Goal: Task Accomplishment & Management: Manage account settings

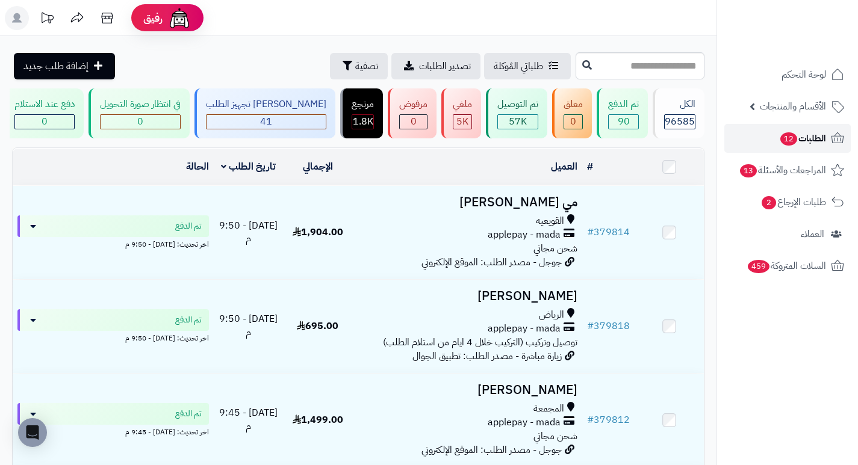
click at [810, 136] on span "الطلبات 12" at bounding box center [802, 138] width 47 height 17
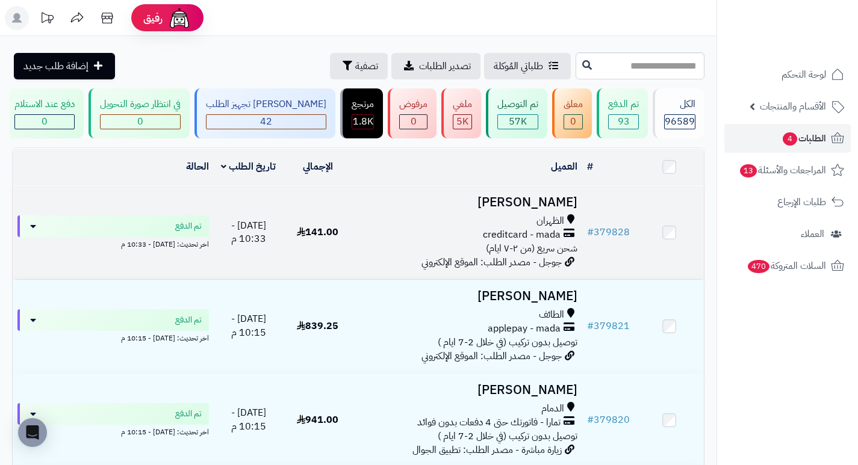
click at [550, 210] on h3 "[PERSON_NAME]" at bounding box center [467, 203] width 220 height 14
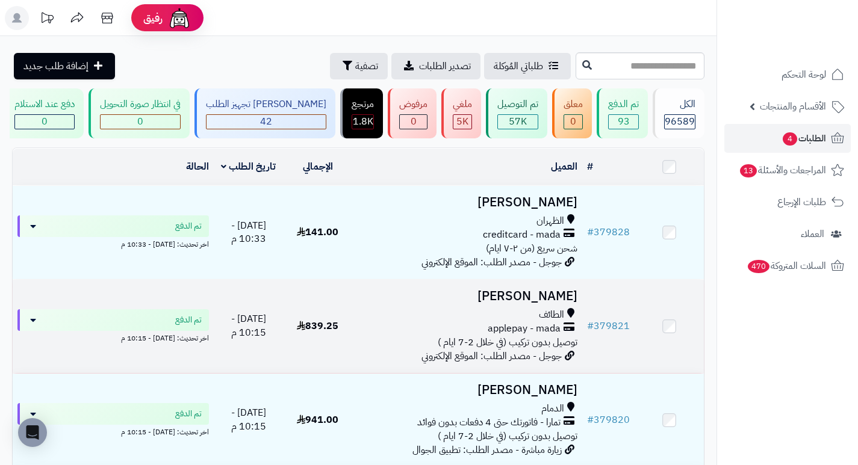
click at [569, 303] on h3 "[PERSON_NAME]" at bounding box center [467, 297] width 220 height 14
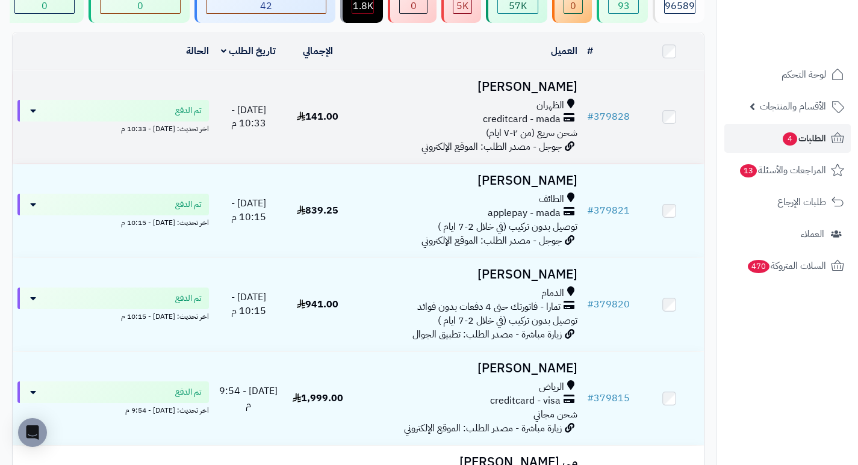
scroll to position [120, 0]
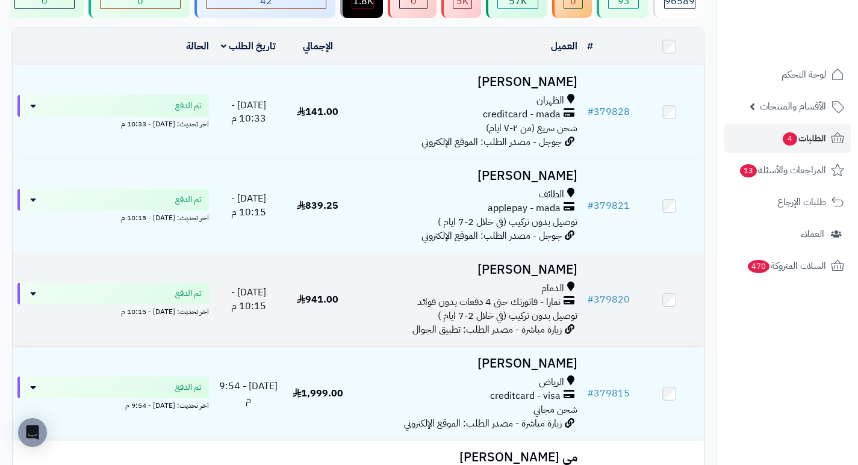
click at [537, 268] on h3 "Aisha Hassan" at bounding box center [467, 270] width 220 height 14
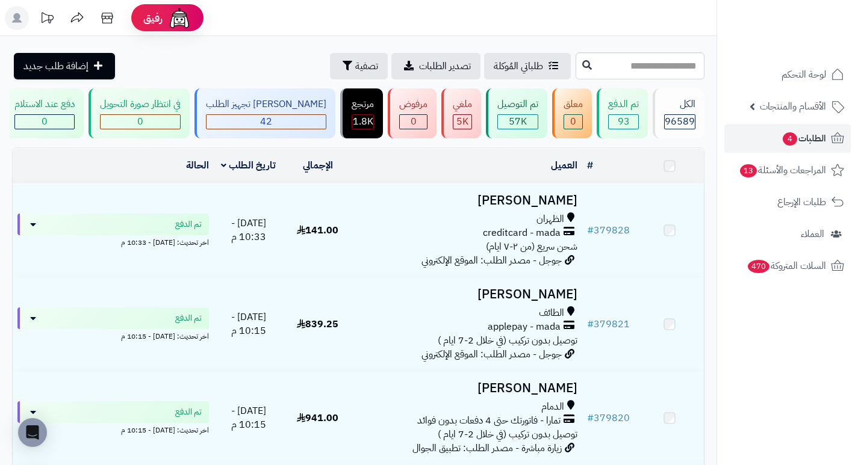
scroll to position [120, 0]
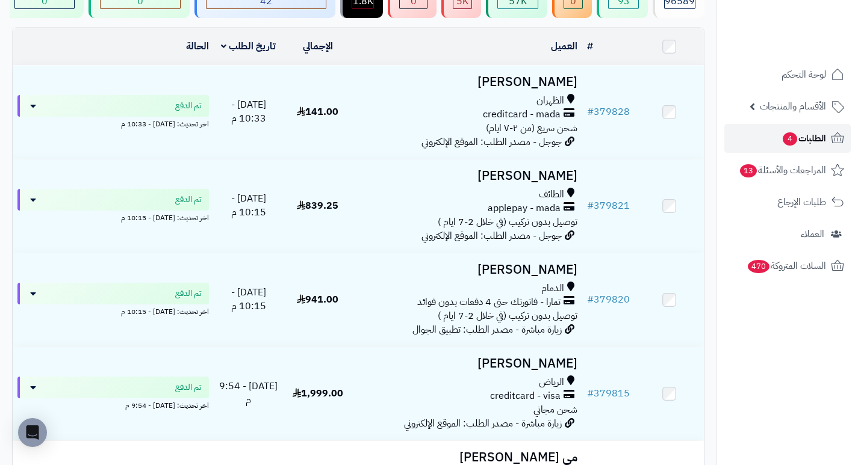
click at [803, 134] on span "الطلبات 4" at bounding box center [803, 138] width 45 height 17
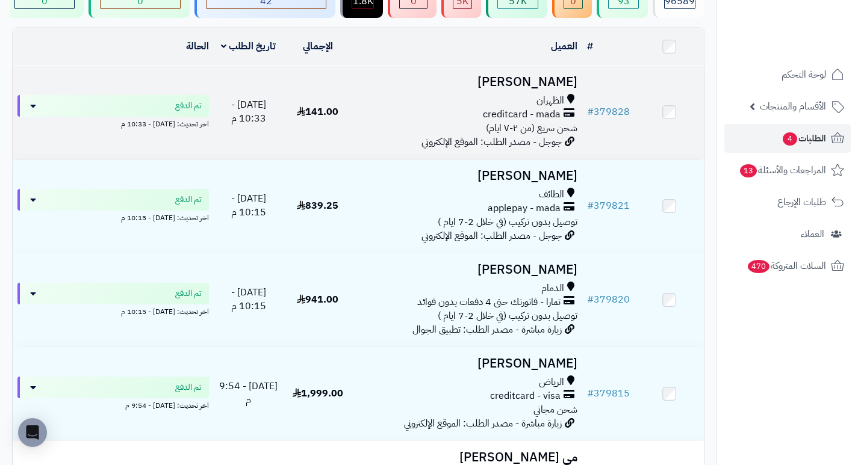
click at [566, 89] on h3 "[PERSON_NAME]" at bounding box center [467, 82] width 220 height 14
